Goal: Navigation & Orientation: Go to known website

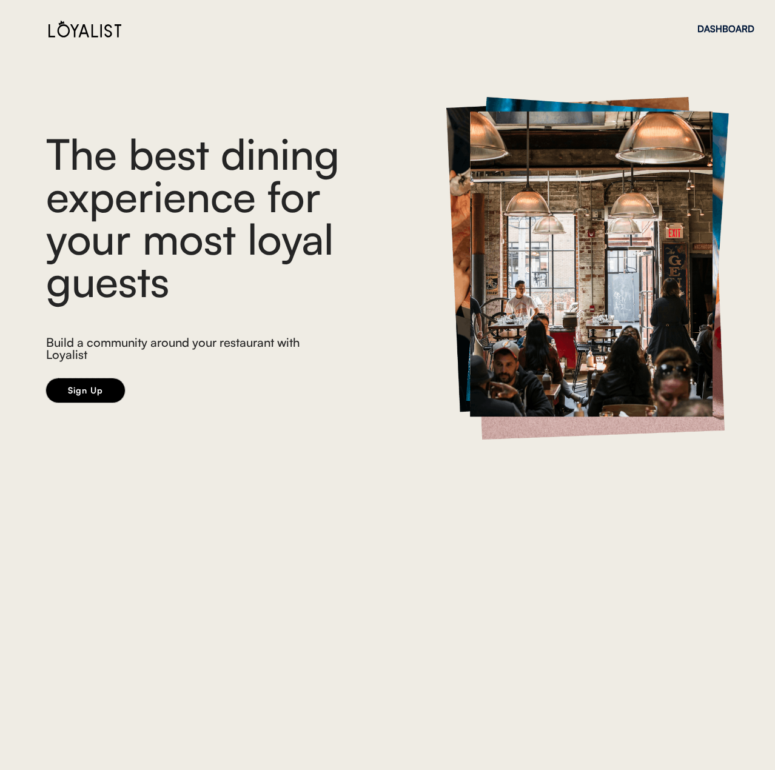
click at [104, 389] on button "Sign Up" at bounding box center [85, 390] width 79 height 24
